Goal: Task Accomplishment & Management: Use online tool/utility

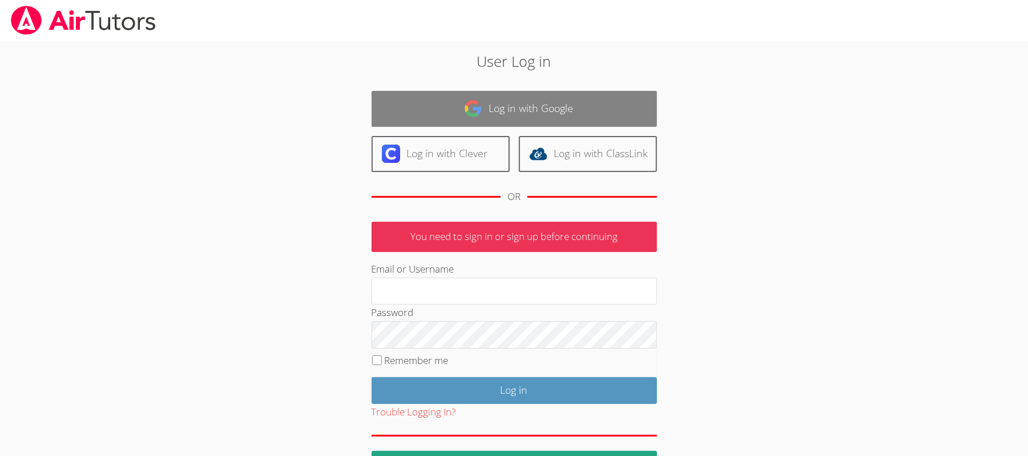
drag, startPoint x: 530, startPoint y: 101, endPoint x: 524, endPoint y: 99, distance: 7.2
click at [528, 101] on link "Log in with Google" at bounding box center [514, 109] width 285 height 36
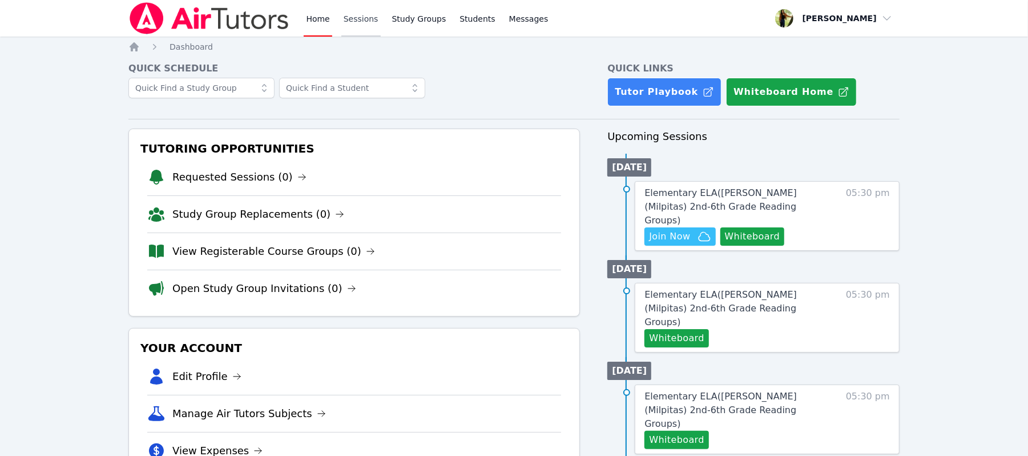
click at [357, 23] on link "Sessions" at bounding box center [360, 18] width 39 height 37
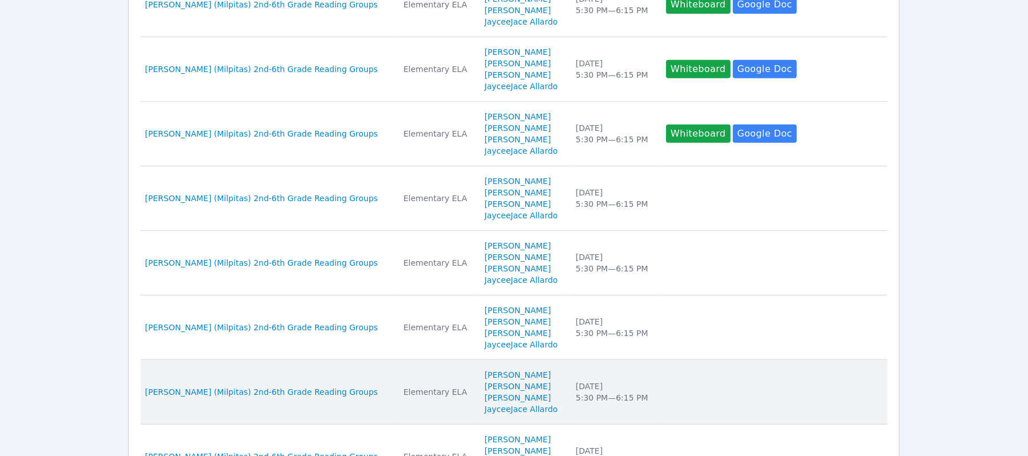
scroll to position [603, 0]
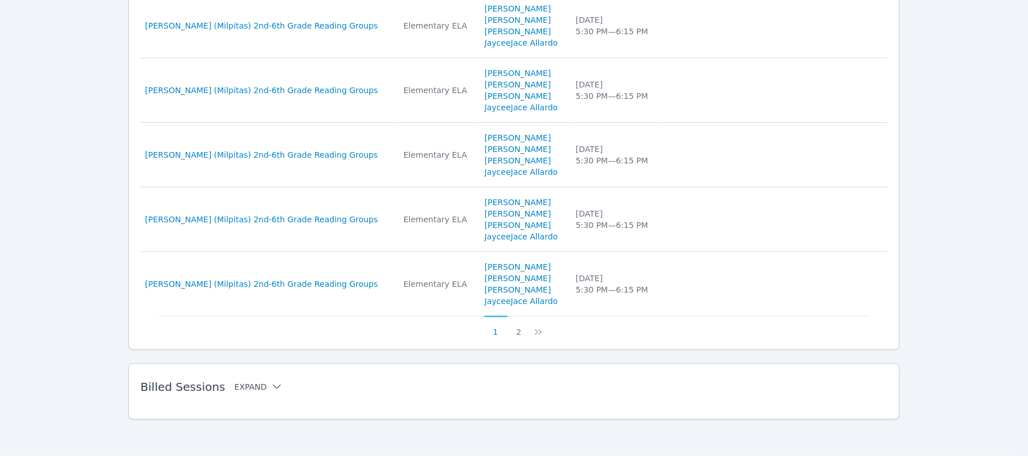
click at [259, 386] on button "Expand" at bounding box center [259, 386] width 49 height 11
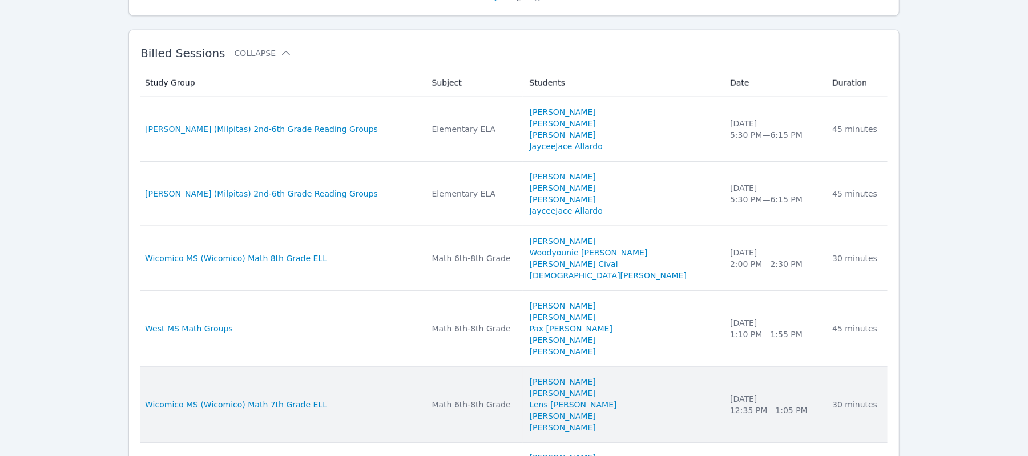
scroll to position [908, 0]
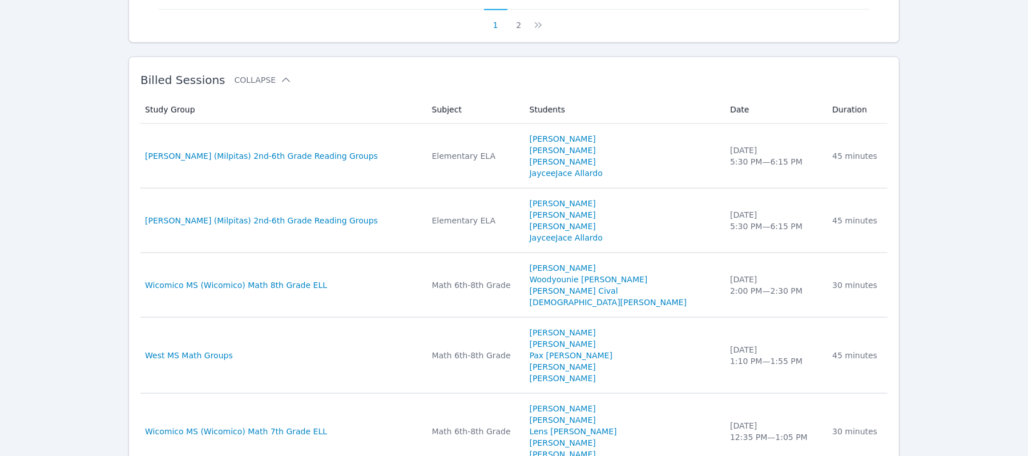
click at [305, 156] on span "Burnett (Milpitas) 2nd-6th Grade Reading Groups" at bounding box center [261, 155] width 233 height 11
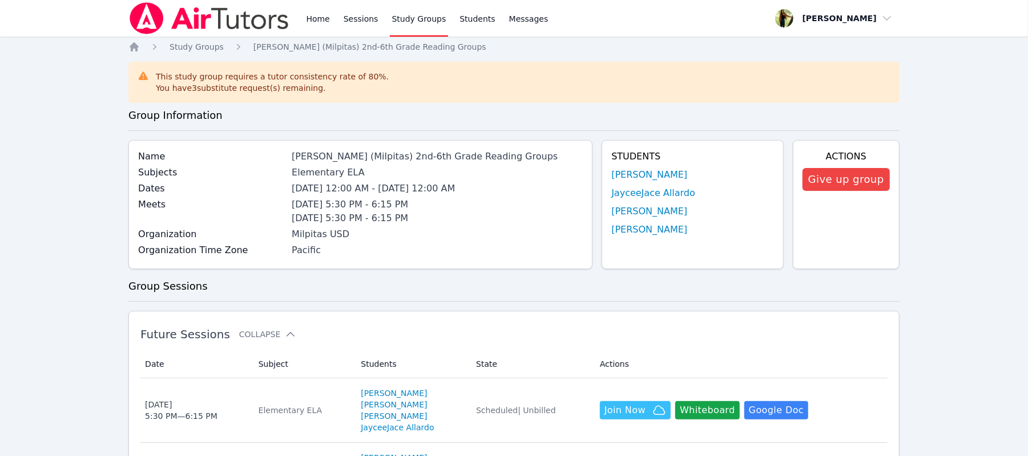
click at [154, 185] on label "Dates" at bounding box center [211, 189] width 147 height 14
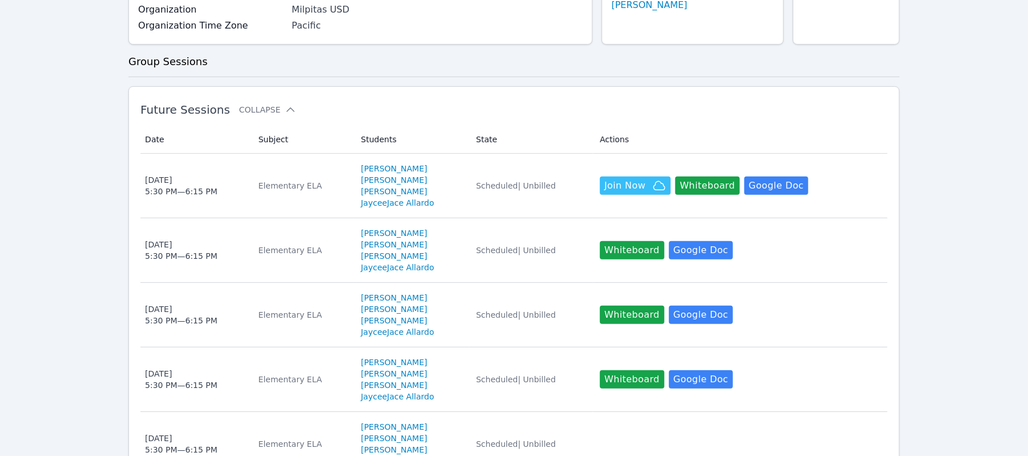
scroll to position [228, 0]
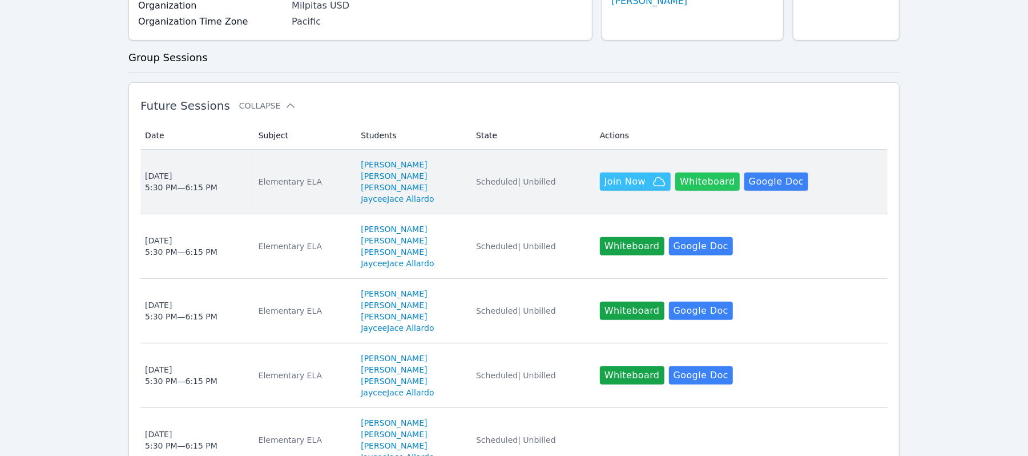
click at [709, 176] on button "Whiteboard" at bounding box center [707, 181] width 65 height 18
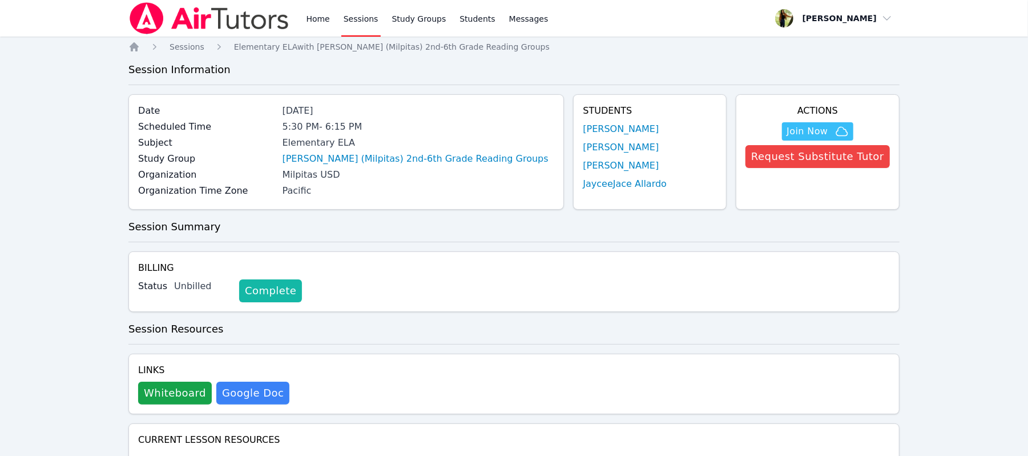
click at [265, 286] on link "Complete" at bounding box center [270, 290] width 63 height 23
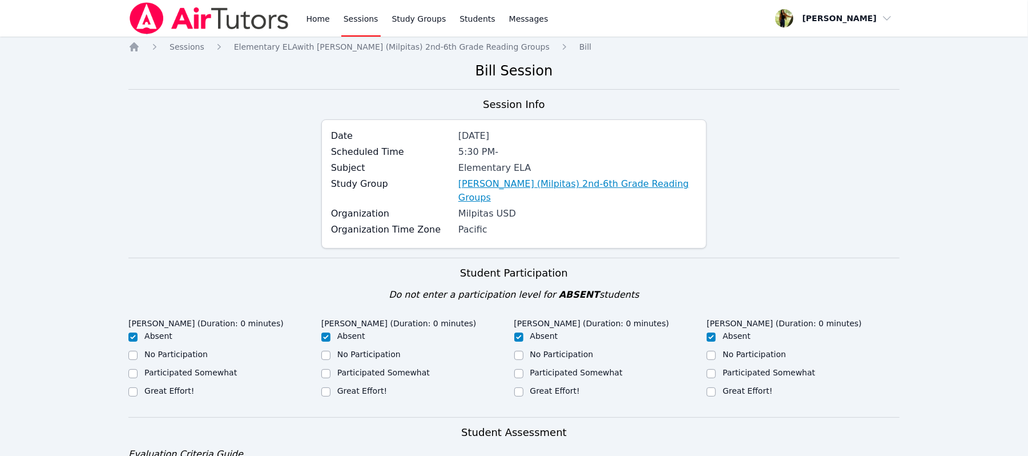
click at [488, 190] on link "Burnett (Milpitas) 2nd-6th Grade Reading Groups" at bounding box center [577, 190] width 239 height 27
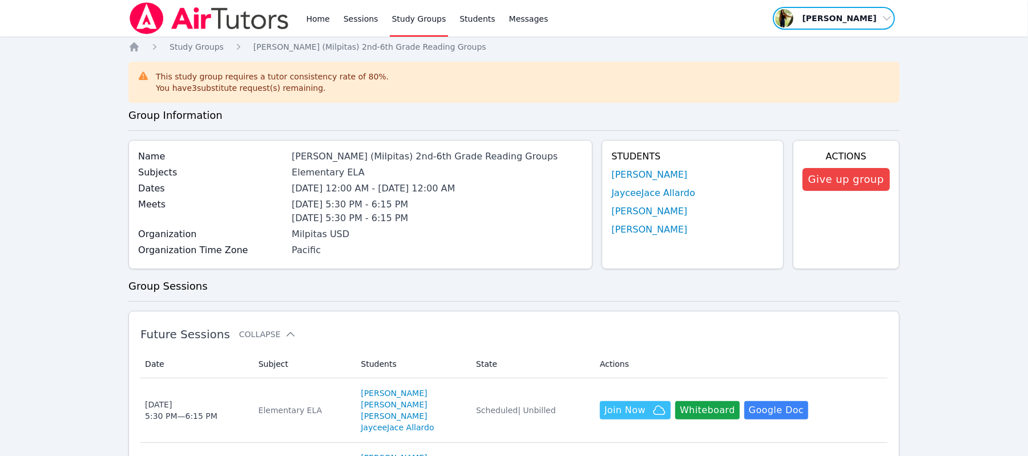
click at [889, 14] on span "button" at bounding box center [834, 18] width 124 height 25
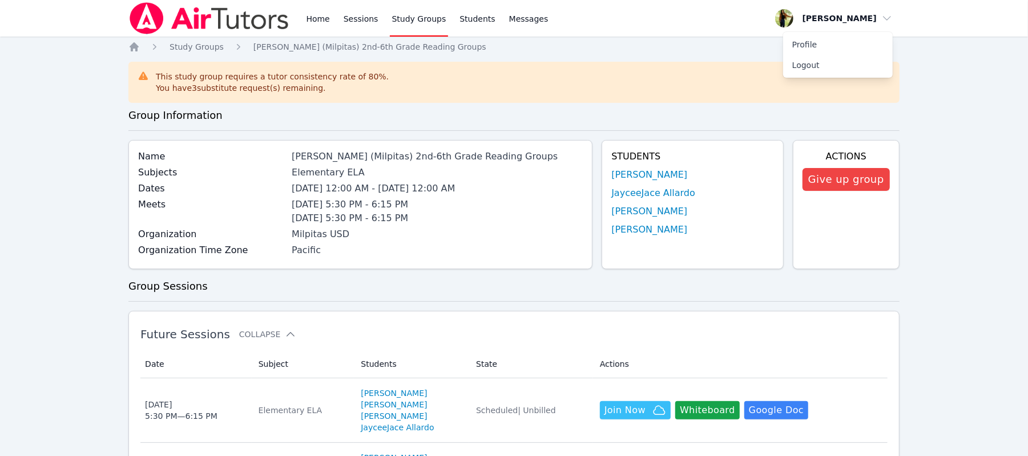
click at [512, 46] on nav "Home Study Groups Burnett (Milpitas) 2nd-6th Grade Reading Groups" at bounding box center [513, 46] width 771 height 11
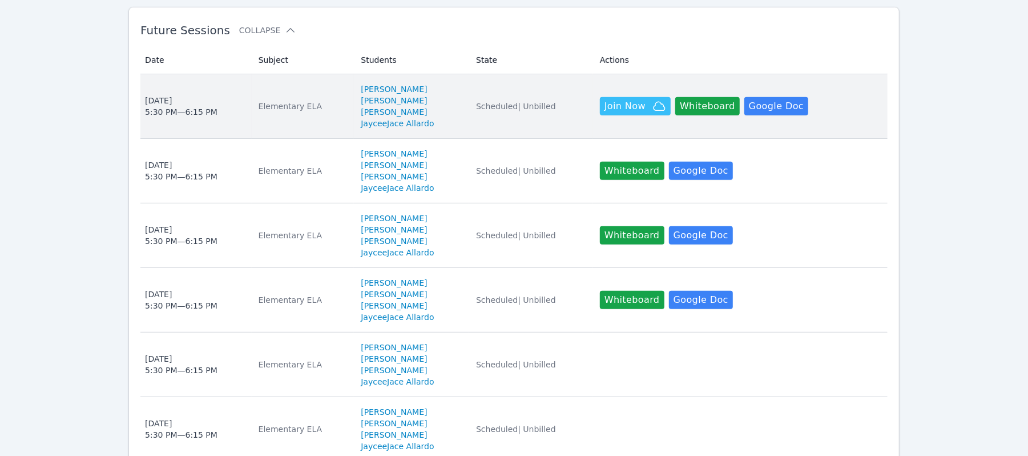
scroll to position [304, 0]
click at [704, 110] on button "Whiteboard" at bounding box center [707, 105] width 65 height 18
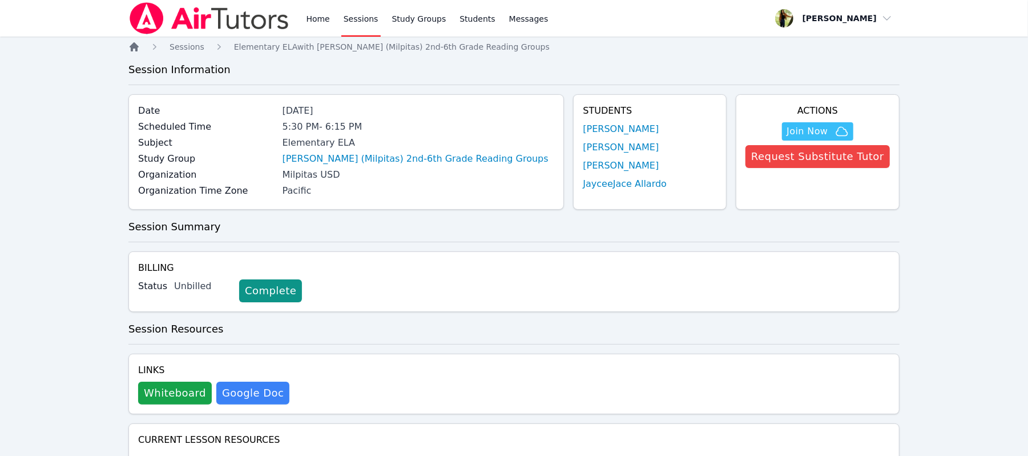
click at [135, 49] on icon "Breadcrumb" at bounding box center [133, 46] width 11 height 11
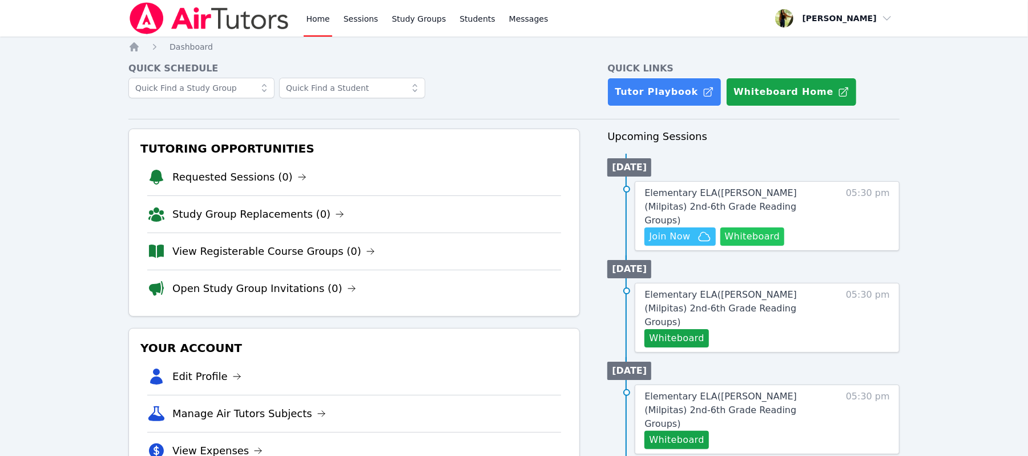
click at [748, 227] on button "Whiteboard" at bounding box center [752, 236] width 65 height 18
click at [701, 232] on icon "button" at bounding box center [704, 236] width 11 height 9
click at [703, 229] on icon "button" at bounding box center [705, 236] width 14 height 14
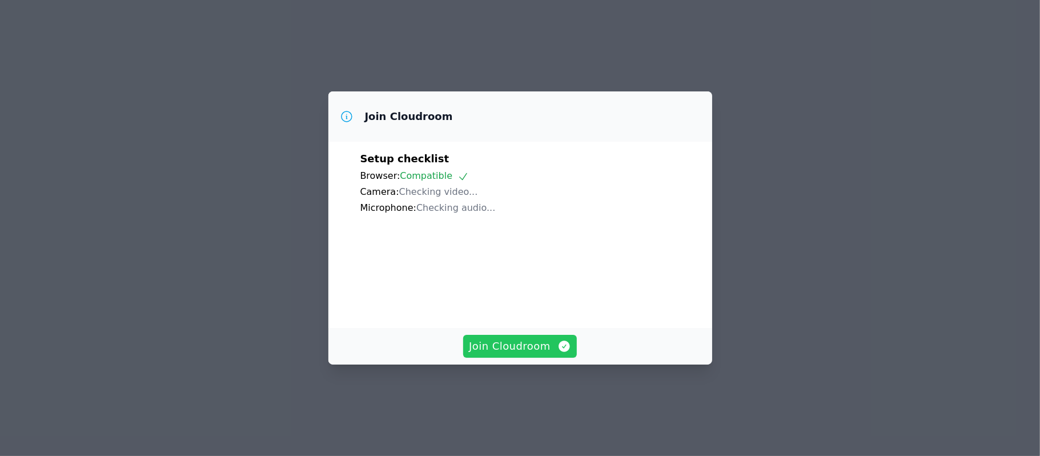
click at [537, 354] on span "Join Cloudroom" at bounding box center [520, 346] width 102 height 16
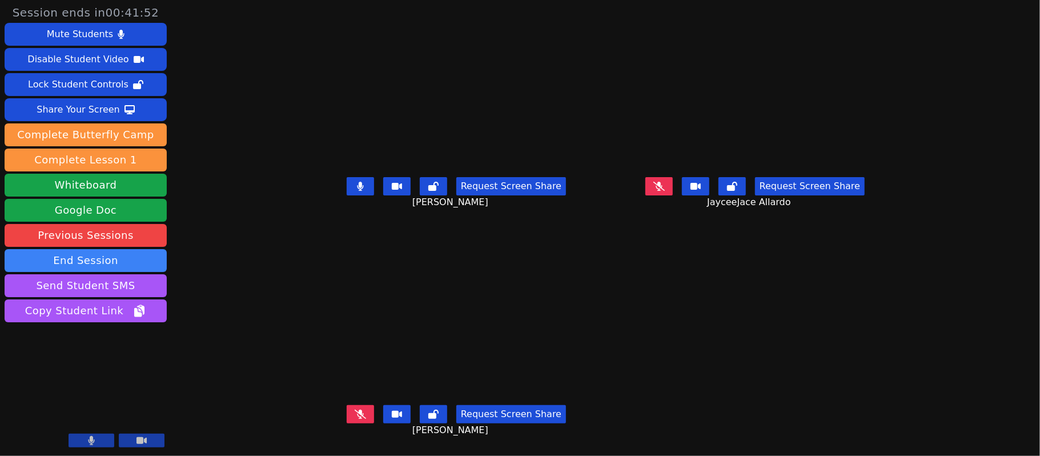
click at [673, 191] on button at bounding box center [658, 186] width 27 height 18
click at [662, 191] on icon at bounding box center [658, 186] width 6 height 9
click at [357, 188] on icon at bounding box center [360, 186] width 6 height 9
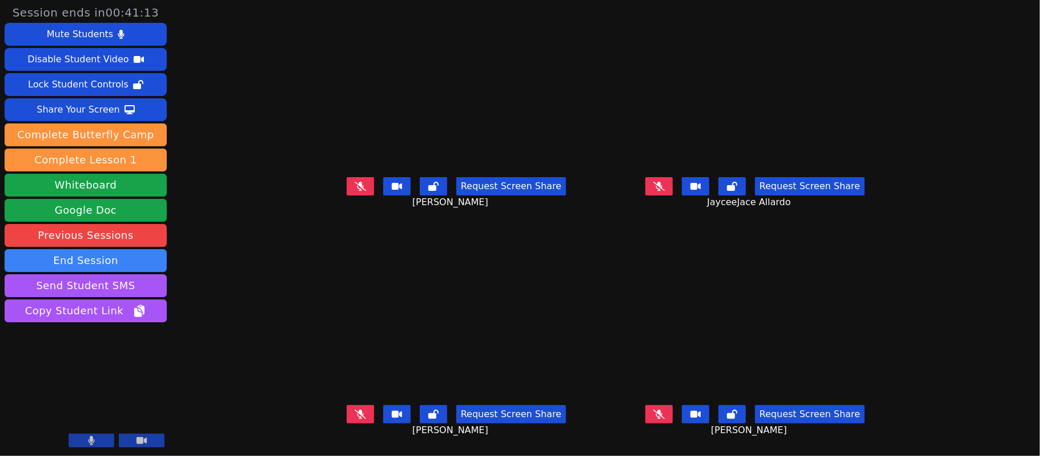
scroll to position [11, 0]
click at [673, 409] on button at bounding box center [658, 414] width 27 height 18
click at [673, 177] on button at bounding box center [658, 186] width 27 height 18
click at [665, 182] on icon at bounding box center [658, 186] width 11 height 9
click at [673, 179] on button at bounding box center [658, 186] width 27 height 18
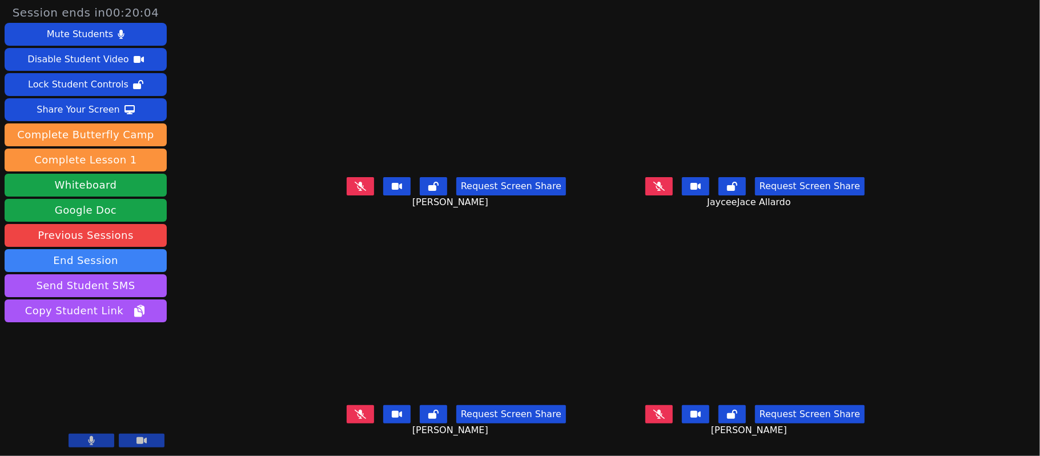
click at [673, 177] on button at bounding box center [658, 186] width 27 height 18
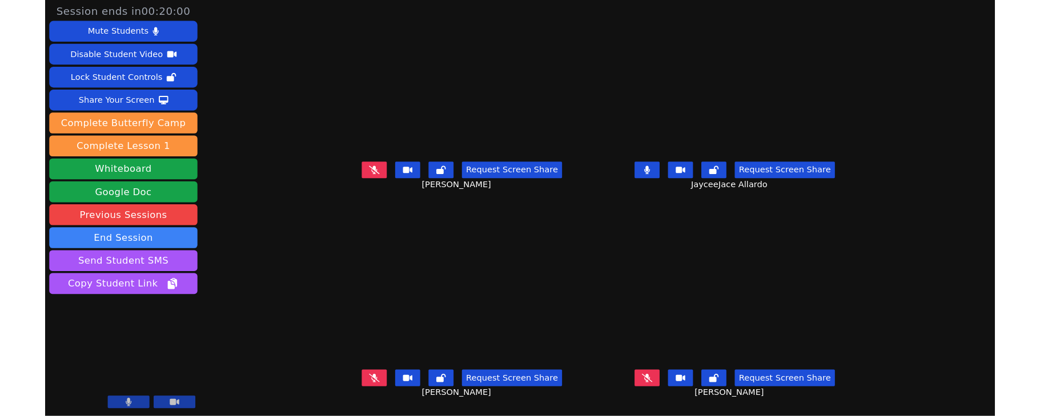
scroll to position [0, 0]
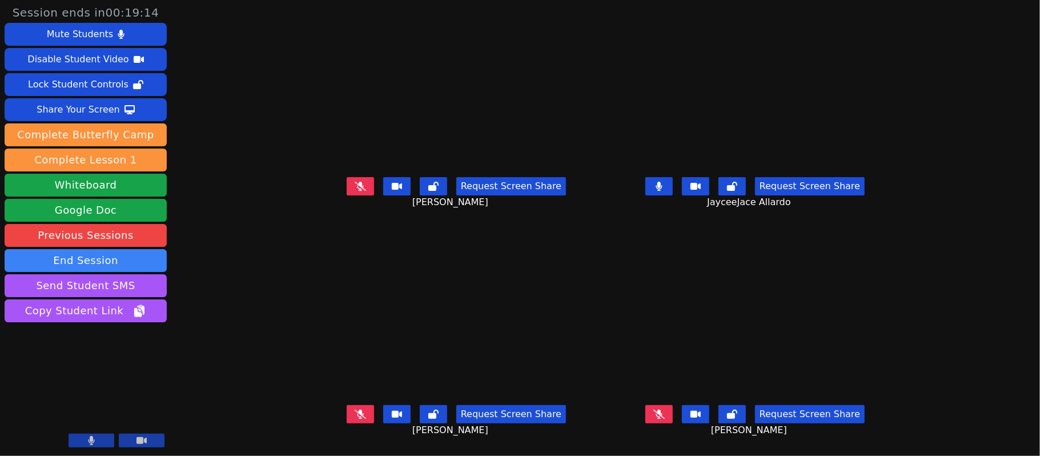
click at [673, 186] on button at bounding box center [658, 186] width 27 height 18
click at [665, 188] on icon at bounding box center [658, 186] width 11 height 9
click at [665, 191] on icon at bounding box center [658, 186] width 11 height 9
click at [662, 190] on icon at bounding box center [658, 186] width 6 height 9
click at [347, 185] on button at bounding box center [360, 186] width 27 height 18
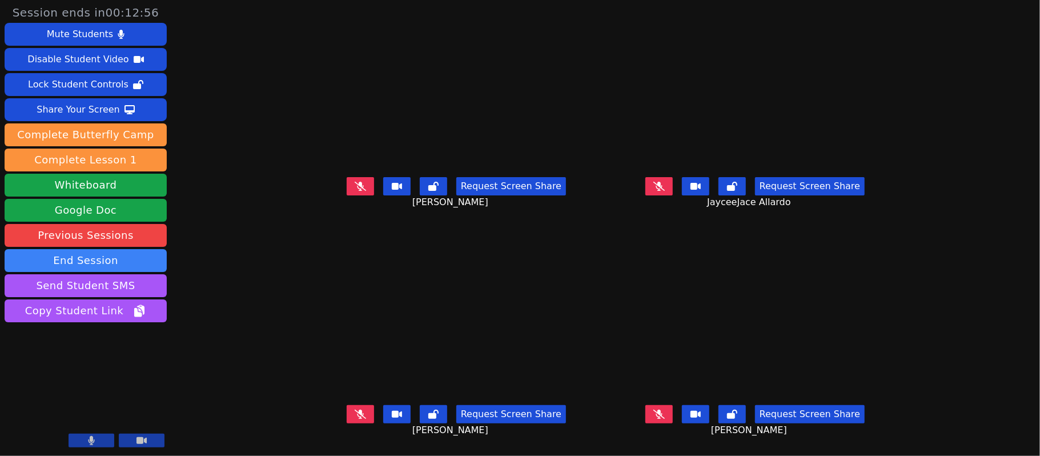
click at [673, 191] on button at bounding box center [658, 186] width 27 height 18
click at [662, 191] on icon at bounding box center [658, 186] width 7 height 9
click at [665, 187] on icon at bounding box center [658, 186] width 11 height 9
click at [662, 190] on icon at bounding box center [658, 186] width 6 height 9
click at [80, 115] on div "Share Your Screen" at bounding box center [78, 109] width 83 height 18
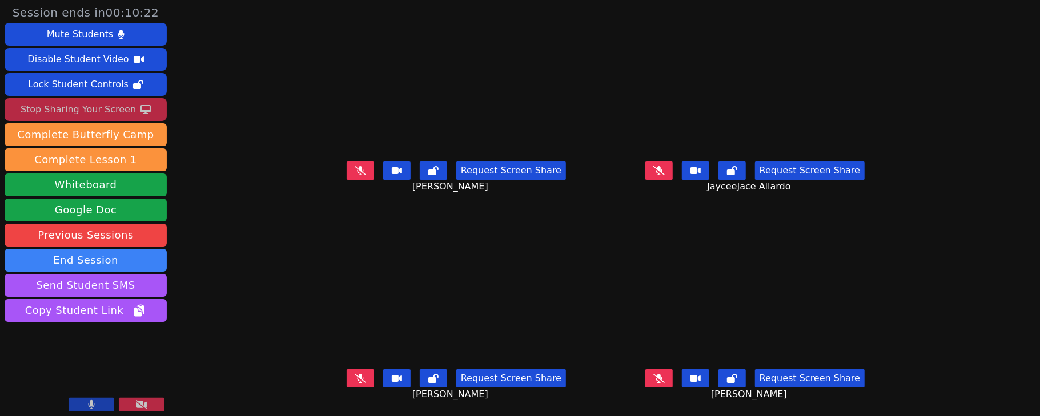
click at [355, 167] on icon at bounding box center [360, 170] width 11 height 9
click at [665, 168] on icon at bounding box center [658, 170] width 11 height 9
click at [660, 380] on button at bounding box center [658, 378] width 27 height 18
click at [355, 374] on icon at bounding box center [360, 378] width 11 height 9
click at [663, 167] on button at bounding box center [658, 171] width 27 height 18
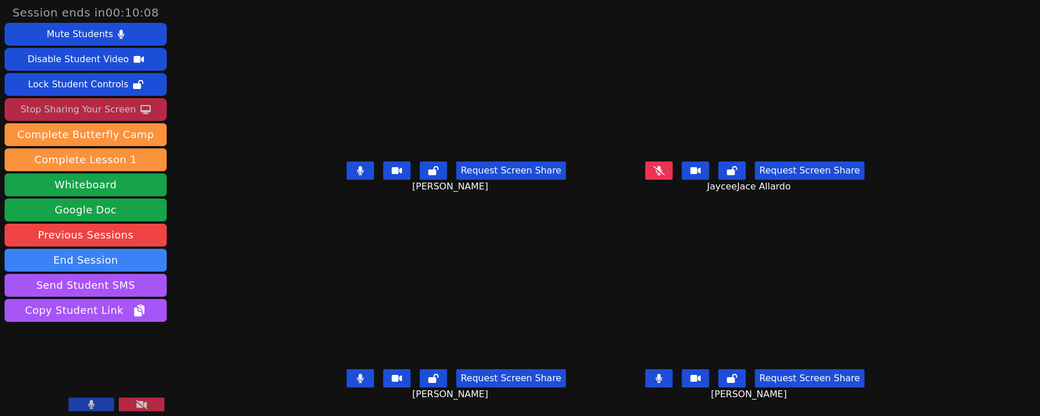
click at [662, 380] on icon at bounding box center [658, 378] width 7 height 9
click at [357, 167] on icon at bounding box center [360, 170] width 7 height 9
click at [357, 377] on icon at bounding box center [360, 378] width 7 height 9
click at [355, 168] on icon at bounding box center [360, 170] width 11 height 9
click at [355, 378] on icon at bounding box center [360, 378] width 11 height 9
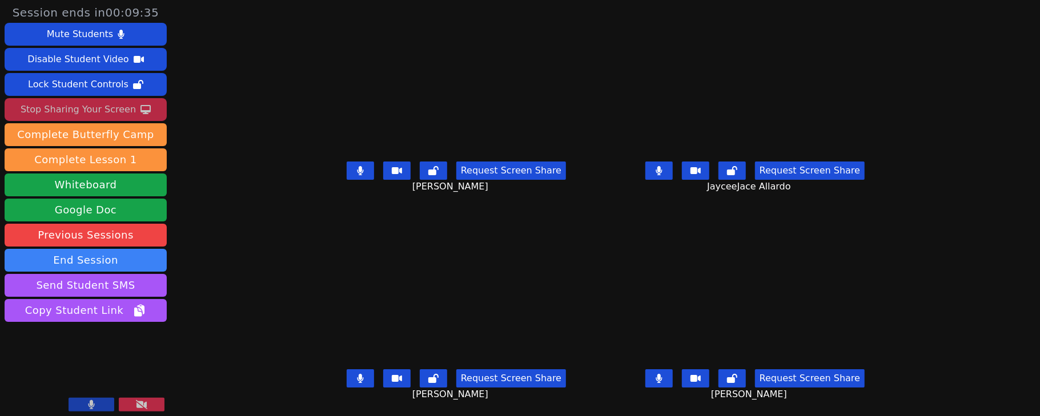
click at [673, 172] on button at bounding box center [658, 171] width 27 height 18
click at [665, 172] on icon at bounding box center [658, 170] width 11 height 9
click at [347, 167] on button at bounding box center [360, 171] width 27 height 18
click at [347, 175] on button at bounding box center [360, 171] width 27 height 18
click at [347, 373] on button at bounding box center [360, 378] width 27 height 18
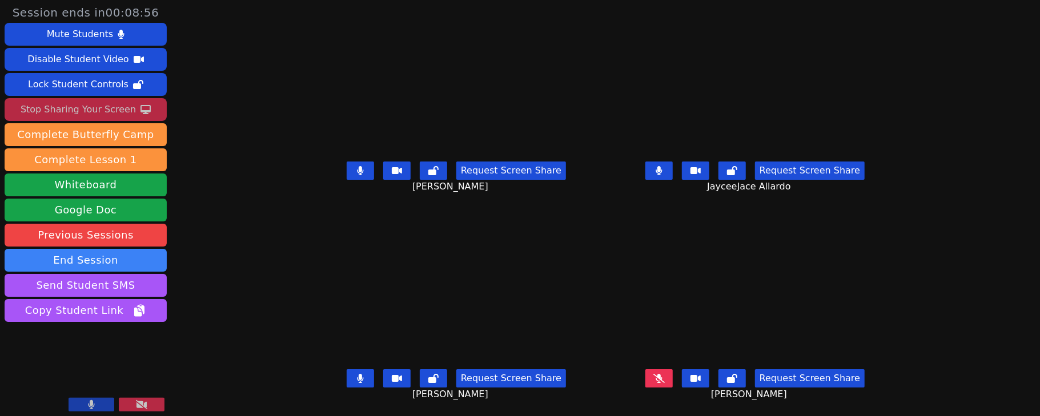
click at [662, 170] on icon at bounding box center [658, 170] width 7 height 9
click at [357, 174] on icon at bounding box center [360, 170] width 7 height 9
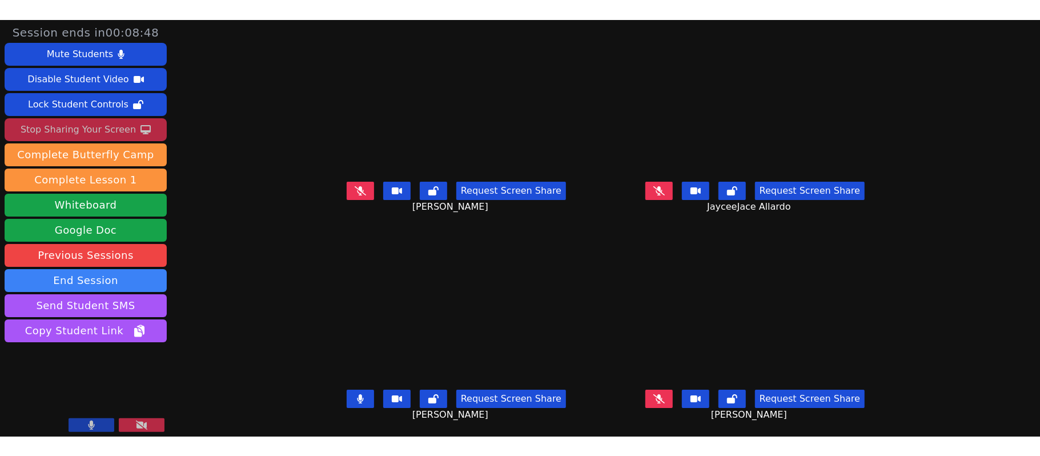
scroll to position [11, 0]
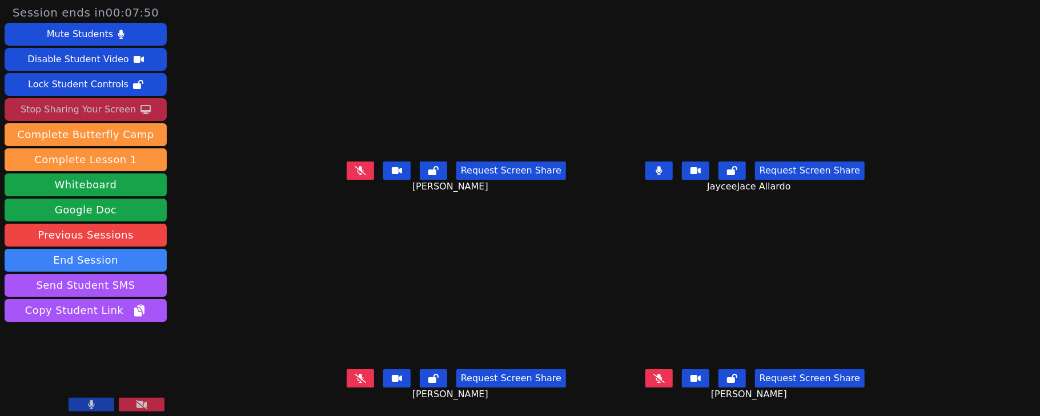
click at [662, 166] on icon at bounding box center [658, 170] width 6 height 9
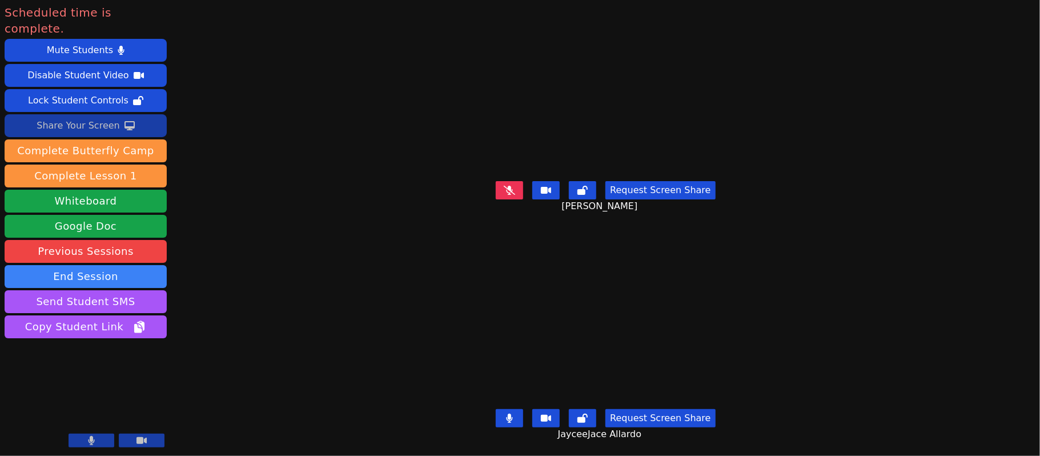
scroll to position [0, 0]
